Goal: Information Seeking & Learning: Learn about a topic

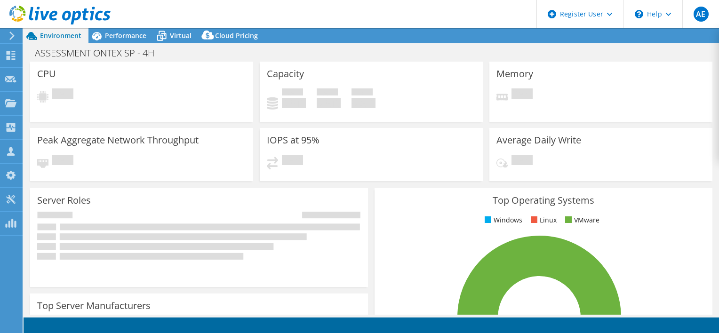
select select "USD"
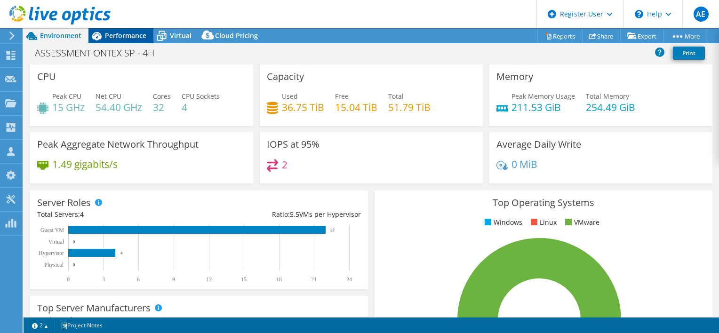
click at [101, 37] on icon at bounding box center [96, 36] width 9 height 8
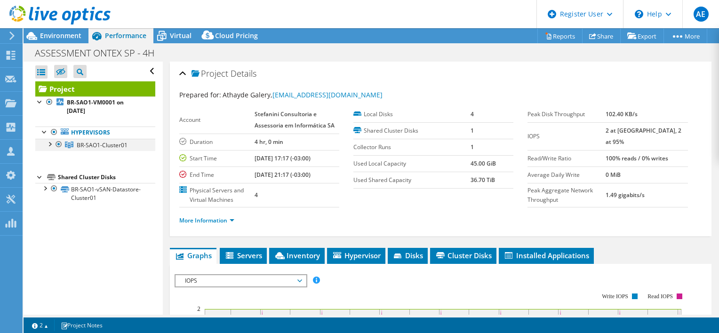
click at [49, 145] on div at bounding box center [49, 143] width 9 height 9
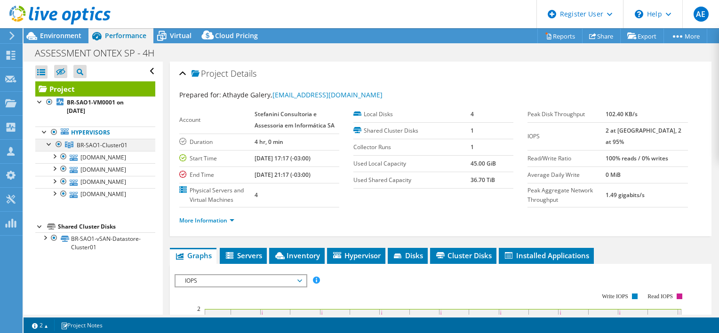
click at [49, 145] on div at bounding box center [49, 143] width 9 height 9
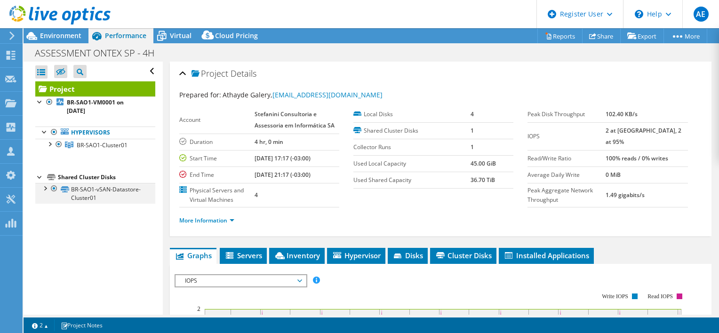
click at [43, 189] on div at bounding box center [44, 187] width 9 height 9
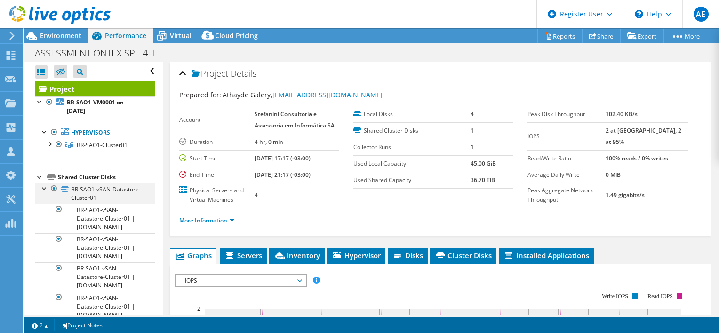
click at [43, 185] on div at bounding box center [44, 187] width 9 height 9
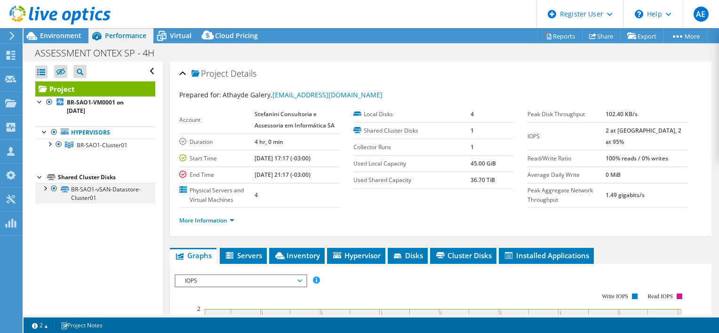
click at [42, 186] on div at bounding box center [44, 187] width 9 height 9
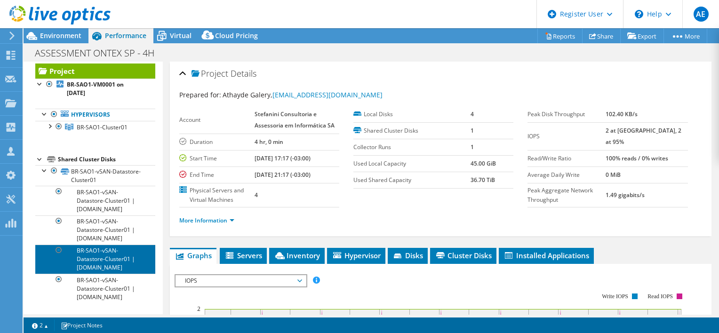
click at [103, 245] on link "BR-SAO1-vSAN-Datastore-Cluster01 | [DOMAIN_NAME]" at bounding box center [95, 259] width 120 height 29
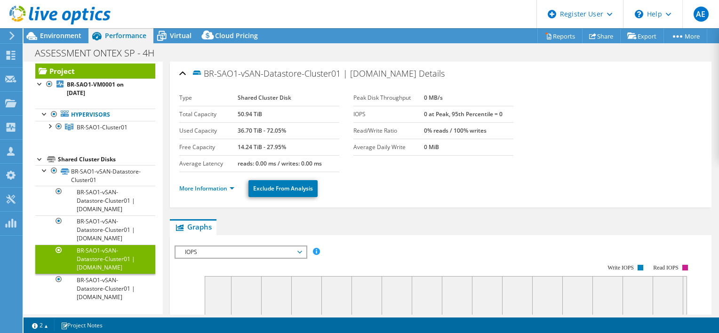
click at [103, 245] on link "BR-SAO1-vSAN-Datastore-Cluster01 | [DOMAIN_NAME]" at bounding box center [95, 259] width 120 height 29
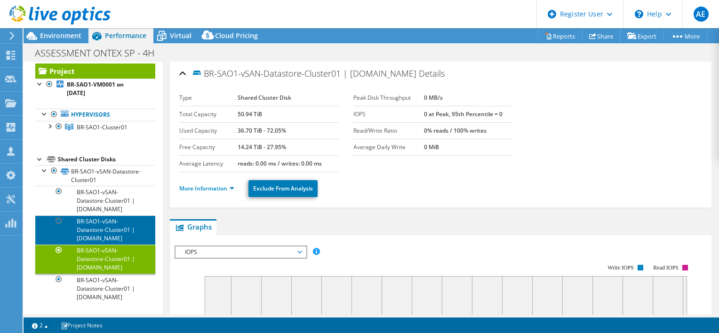
click at [104, 215] on link "BR-SAO1-vSAN-Datastore-Cluster01 | [DOMAIN_NAME]" at bounding box center [95, 229] width 120 height 29
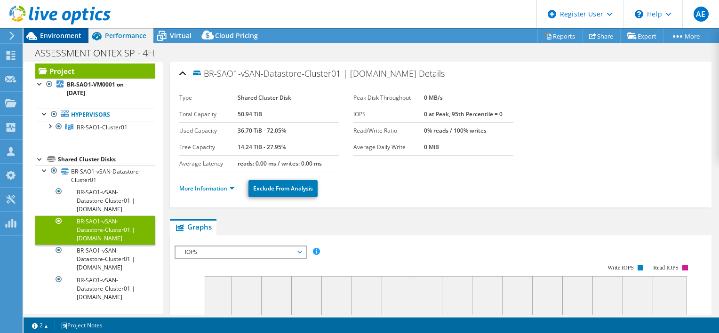
click at [42, 40] on span "Environment" at bounding box center [60, 35] width 41 height 9
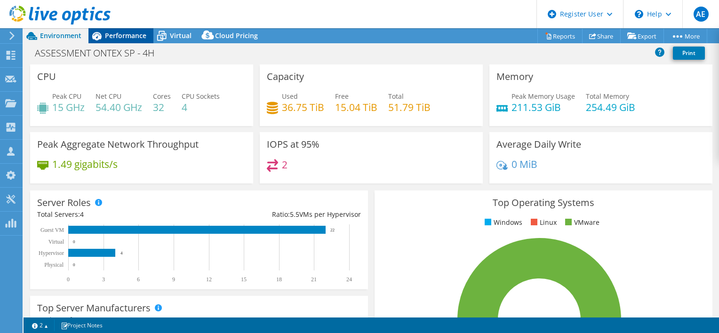
click at [135, 37] on span "Performance" at bounding box center [125, 35] width 41 height 9
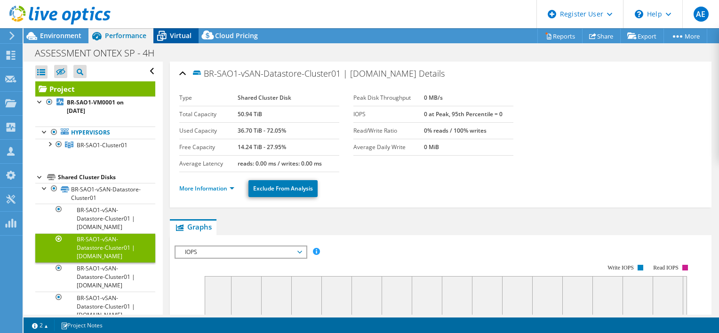
click at [166, 38] on icon at bounding box center [161, 36] width 16 height 16
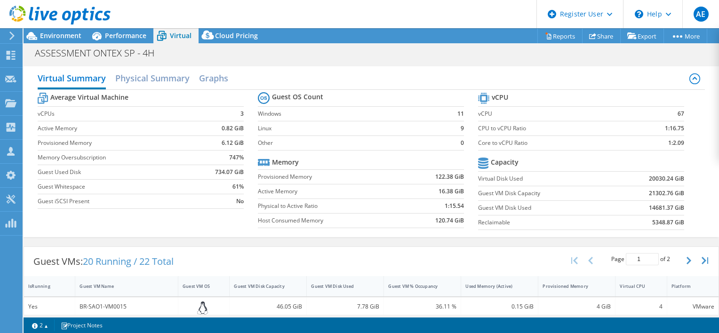
scroll to position [188, 0]
click at [138, 36] on span "Performance" at bounding box center [125, 35] width 41 height 9
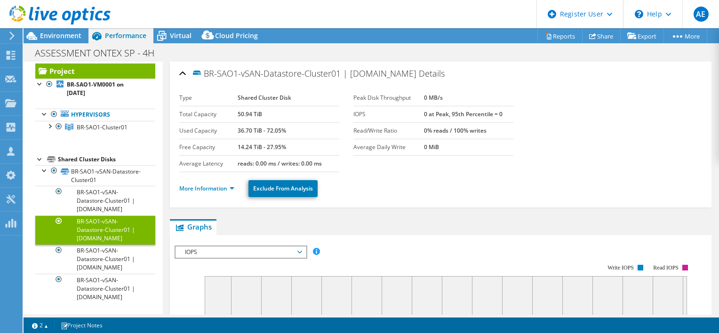
scroll to position [51, 0]
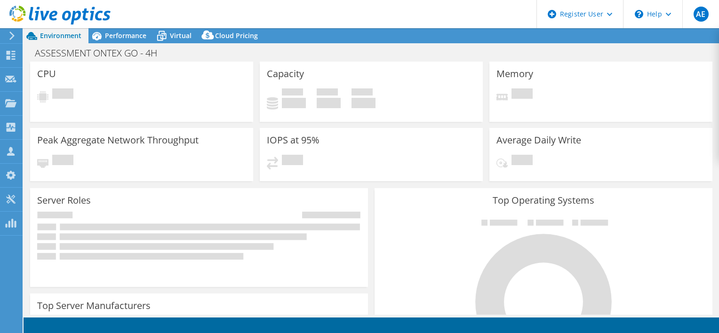
select select "USD"
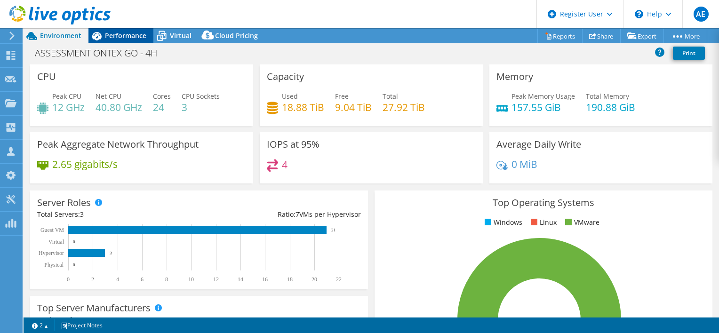
click at [98, 38] on icon at bounding box center [96, 36] width 9 height 8
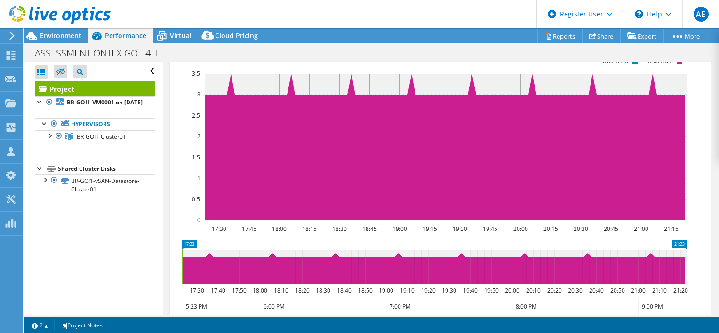
scroll to position [343, 0]
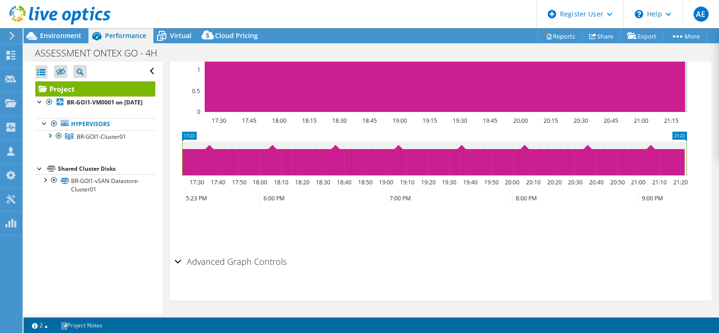
click at [275, 259] on h2 "Advanced Graph Controls" at bounding box center [231, 261] width 112 height 19
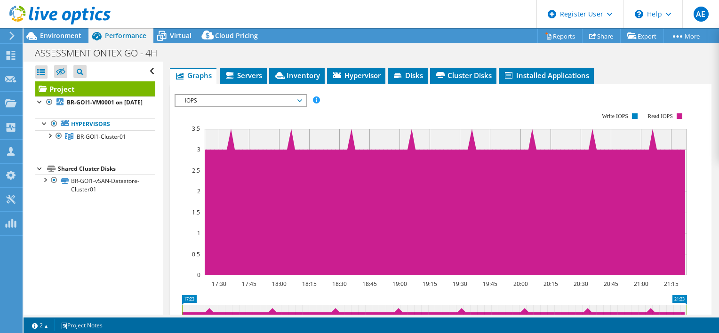
scroll to position [140, 0]
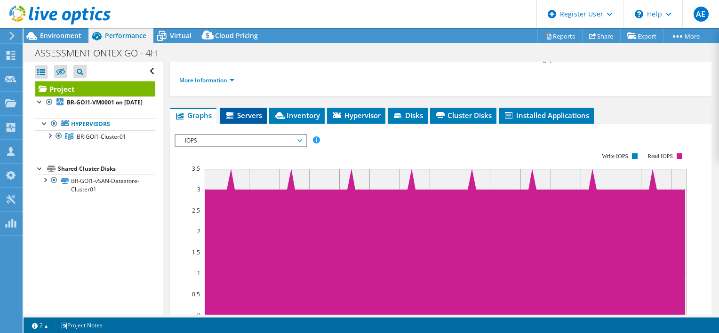
click at [245, 111] on span "Servers" at bounding box center [243, 115] width 38 height 9
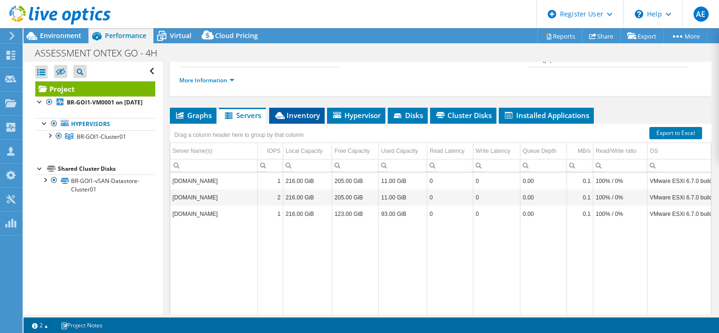
click at [295, 112] on span "Inventory" at bounding box center [297, 115] width 46 height 9
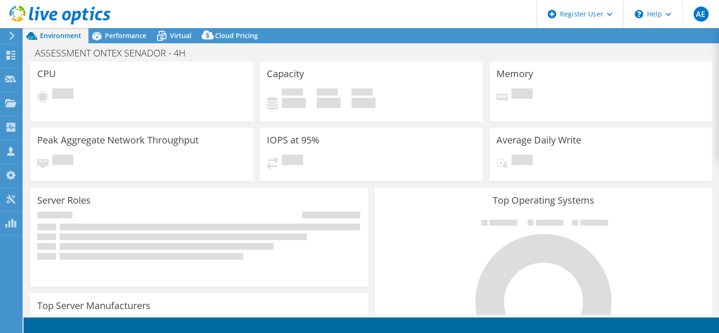
select select "USD"
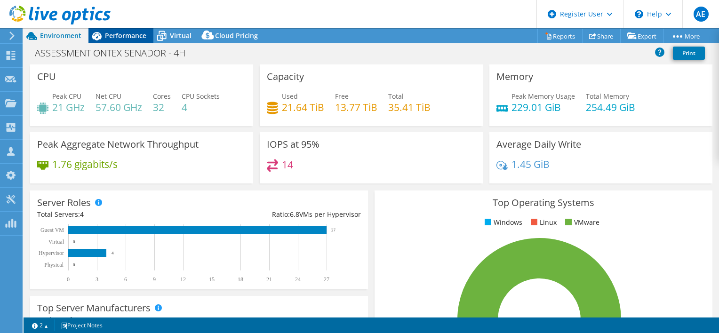
click at [127, 40] on div "Performance" at bounding box center [120, 35] width 65 height 15
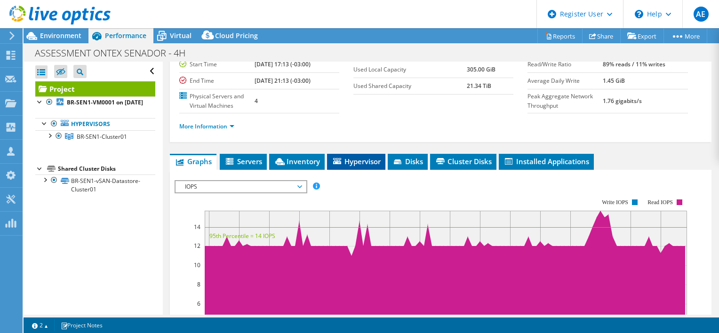
scroll to position [94, 0]
click at [243, 164] on span "Servers" at bounding box center [243, 161] width 38 height 9
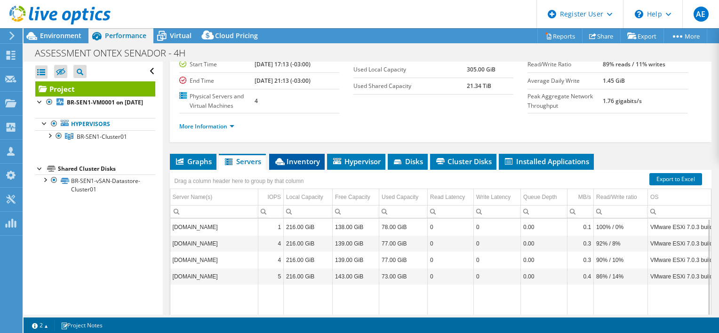
click at [297, 160] on span "Inventory" at bounding box center [297, 161] width 46 height 9
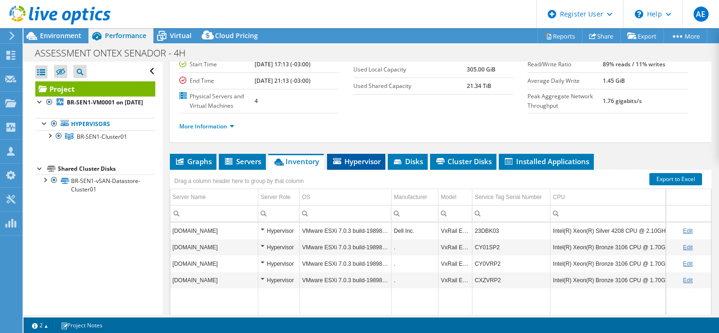
click at [359, 159] on span "Hypervisor" at bounding box center [356, 161] width 49 height 9
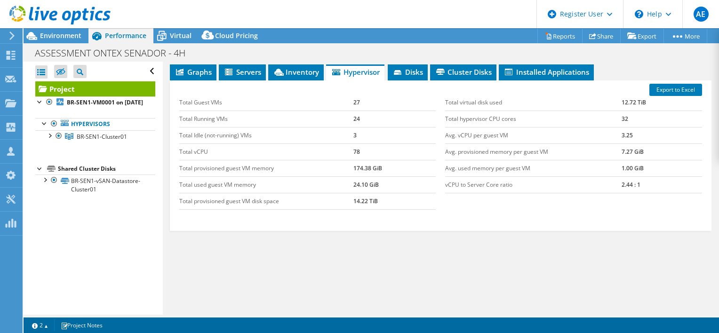
scroll to position [89, 0]
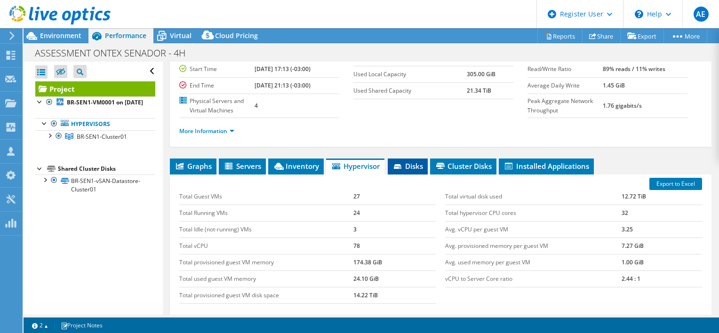
click at [412, 162] on span "Disks" at bounding box center [407, 165] width 31 height 9
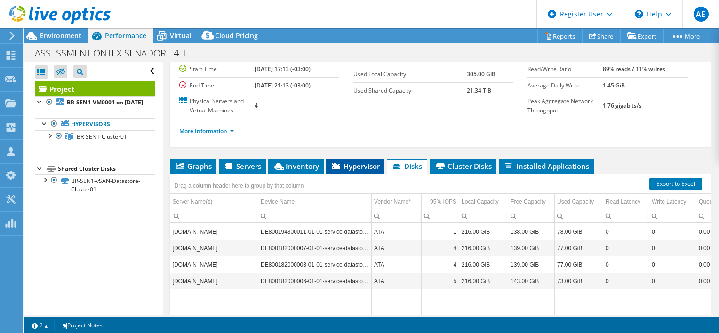
click at [352, 163] on span "Hypervisor" at bounding box center [355, 165] width 49 height 9
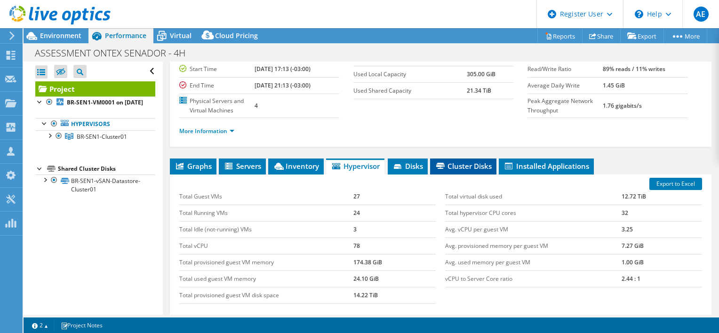
click at [474, 166] on span "Cluster Disks" at bounding box center [463, 165] width 57 height 9
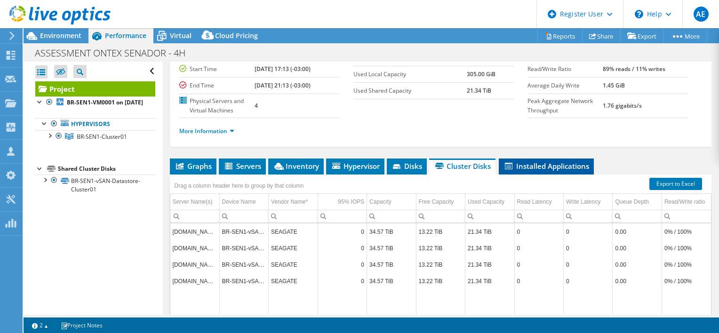
click at [533, 165] on span "Installed Applications" at bounding box center [546, 165] width 86 height 9
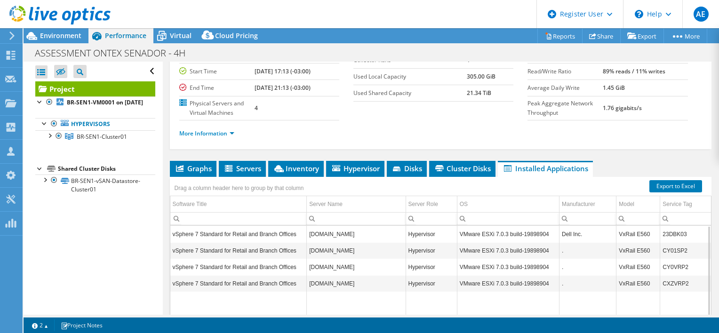
scroll to position [47, 0]
